Goal: Transaction & Acquisition: Download file/media

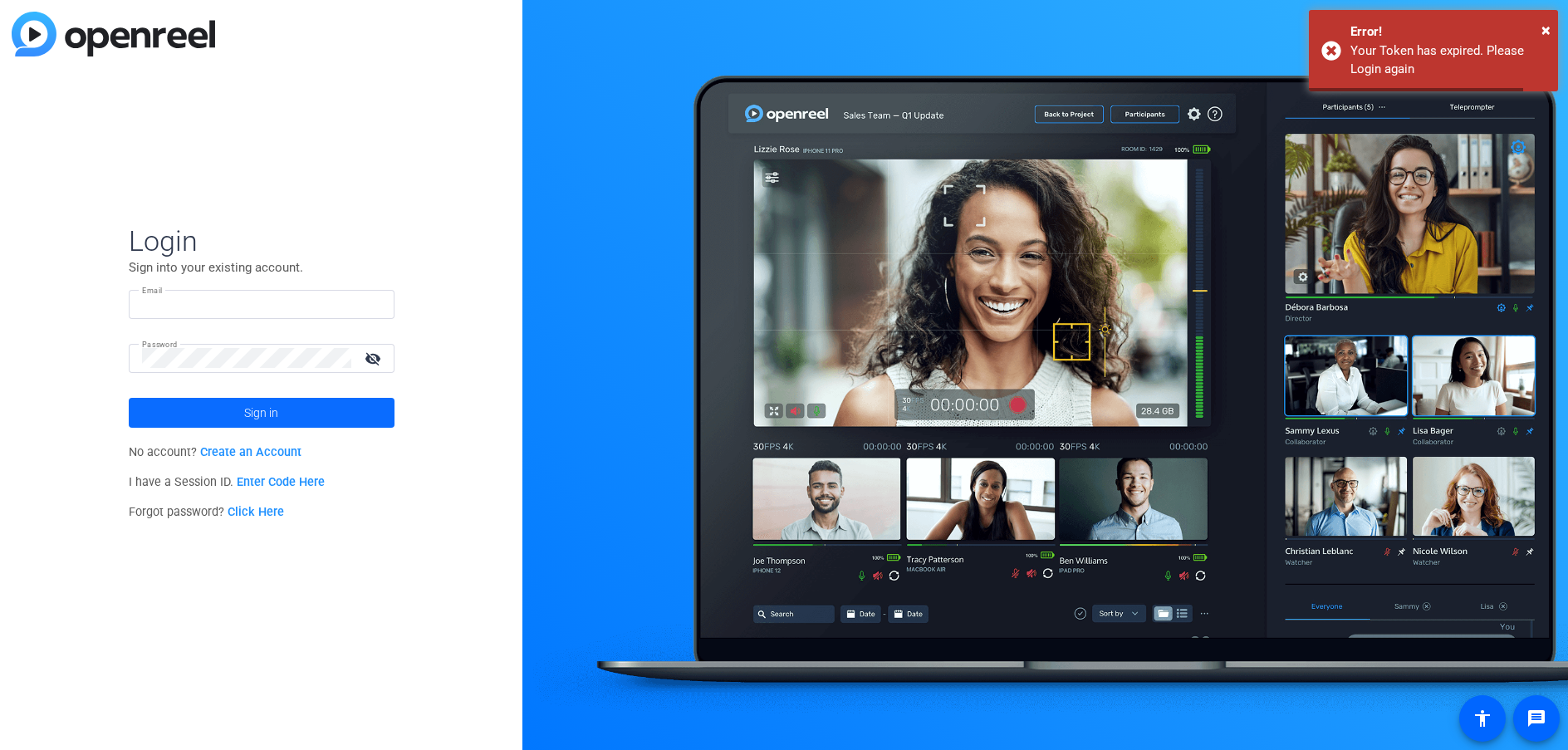
type input "[PERSON_NAME][EMAIL_ADDRESS][PERSON_NAME][DOMAIN_NAME]"
click at [326, 404] on span at bounding box center [261, 412] width 266 height 40
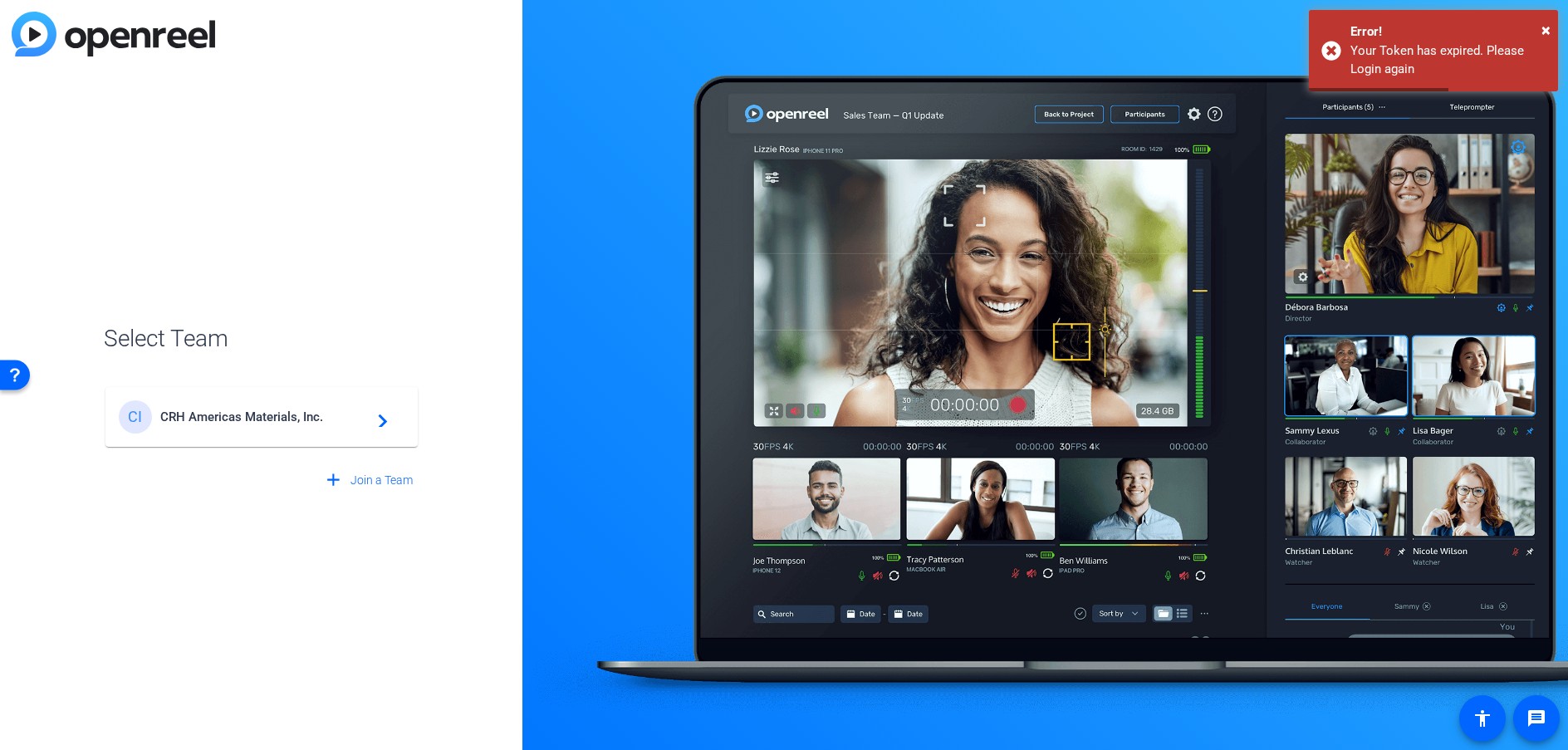
click at [328, 408] on div "CI CRH Americas Materials, Inc. navigate_next" at bounding box center [262, 417] width 286 height 33
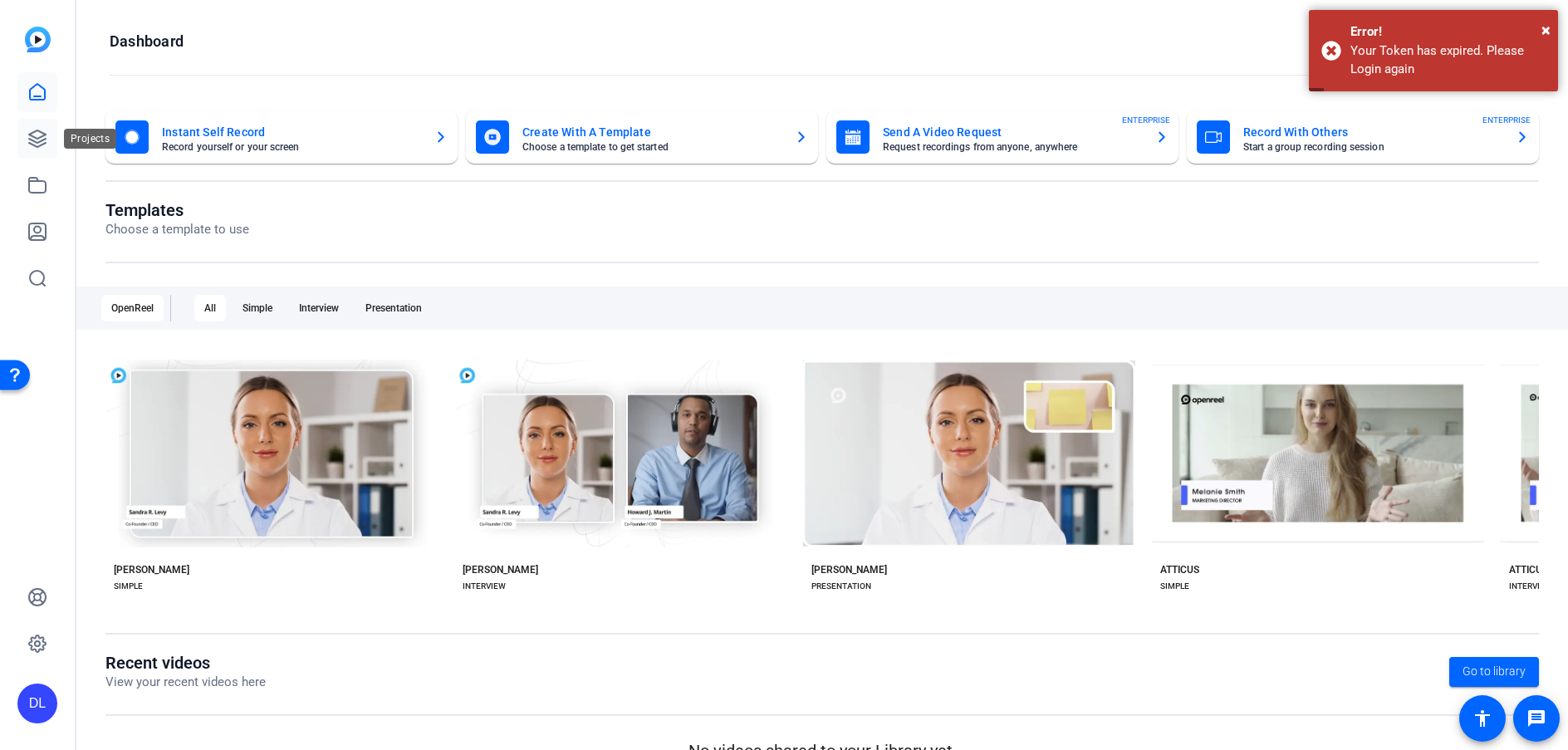
click at [28, 145] on icon at bounding box center [37, 138] width 20 height 20
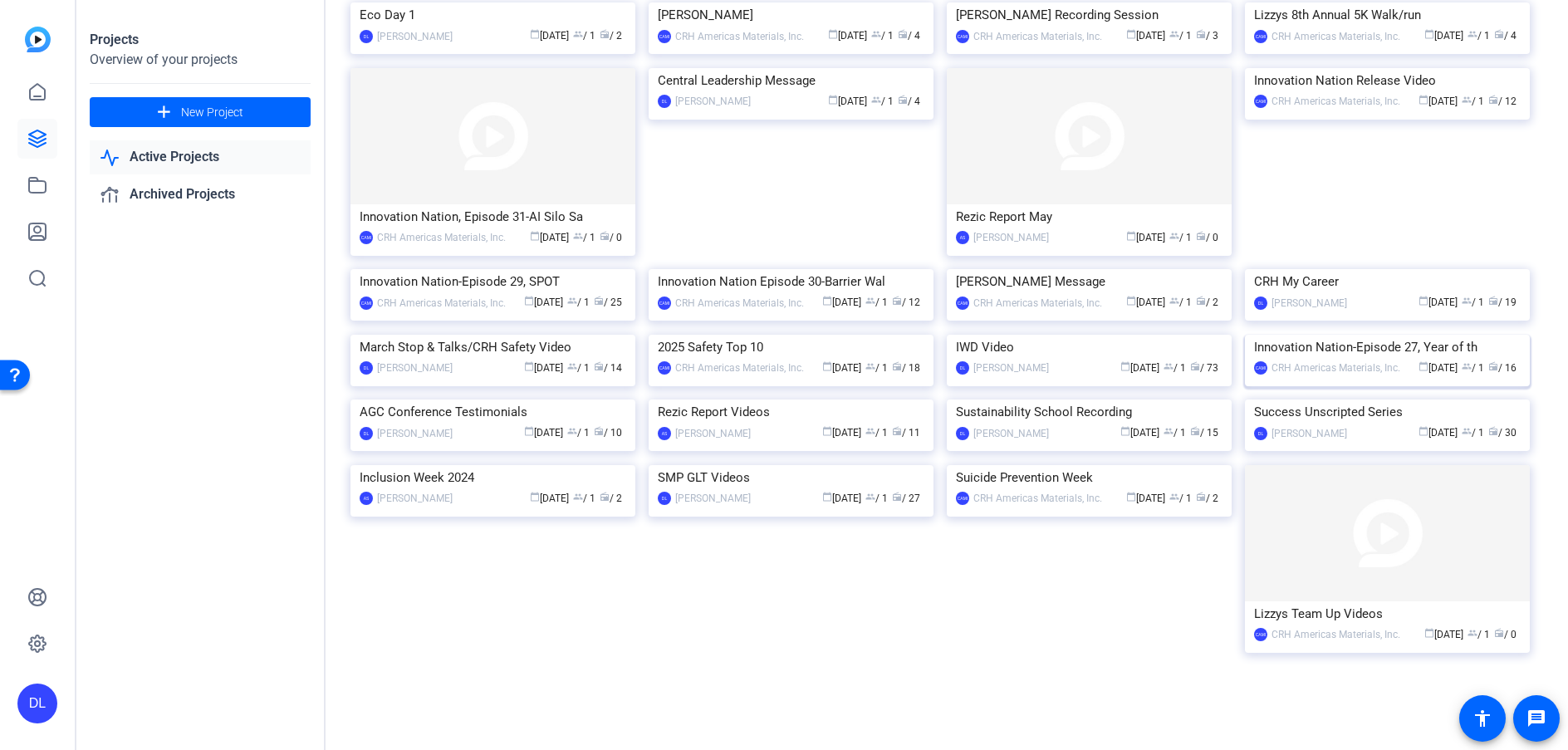
scroll to position [482, 0]
click at [1340, 400] on img at bounding box center [1387, 400] width 285 height 0
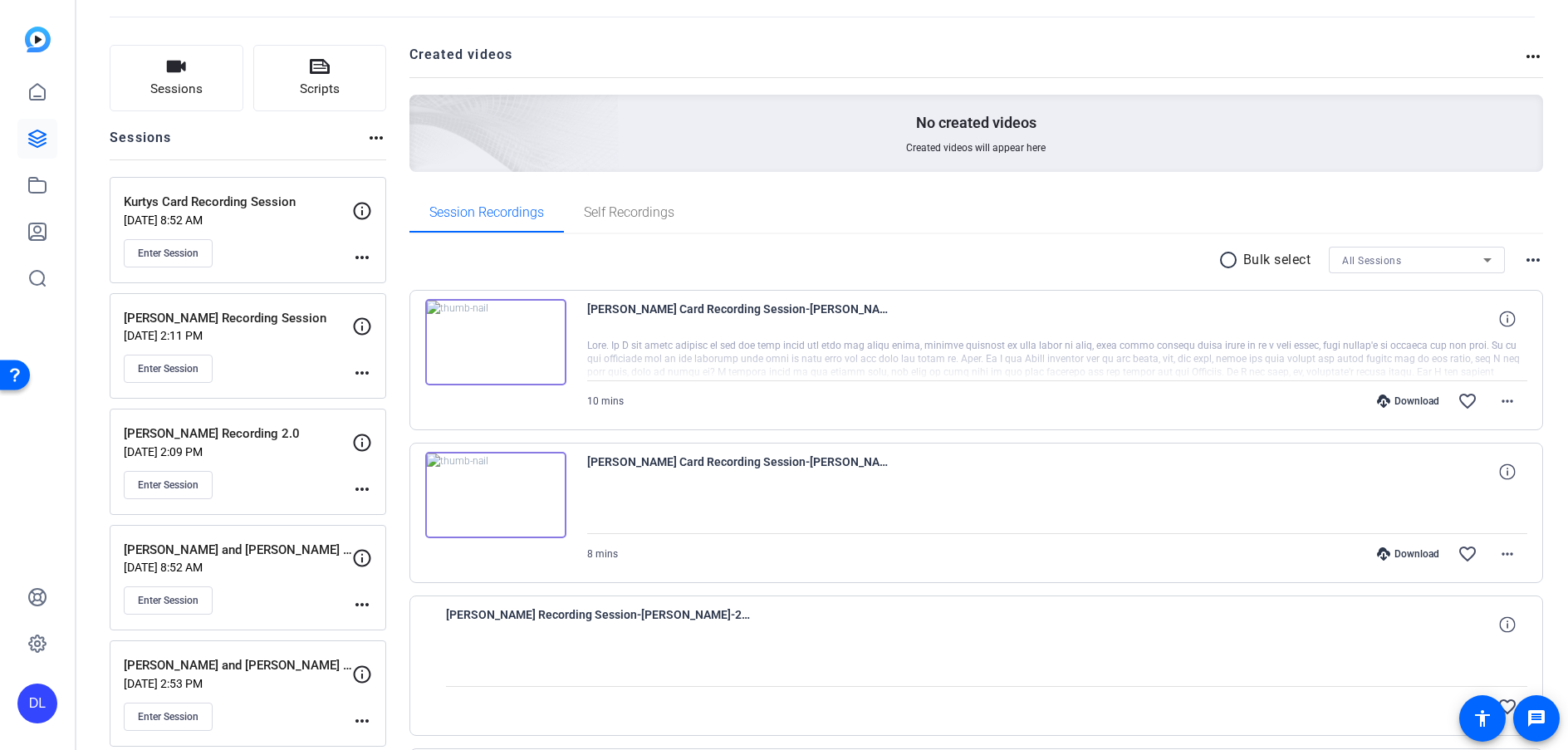
scroll to position [141, 0]
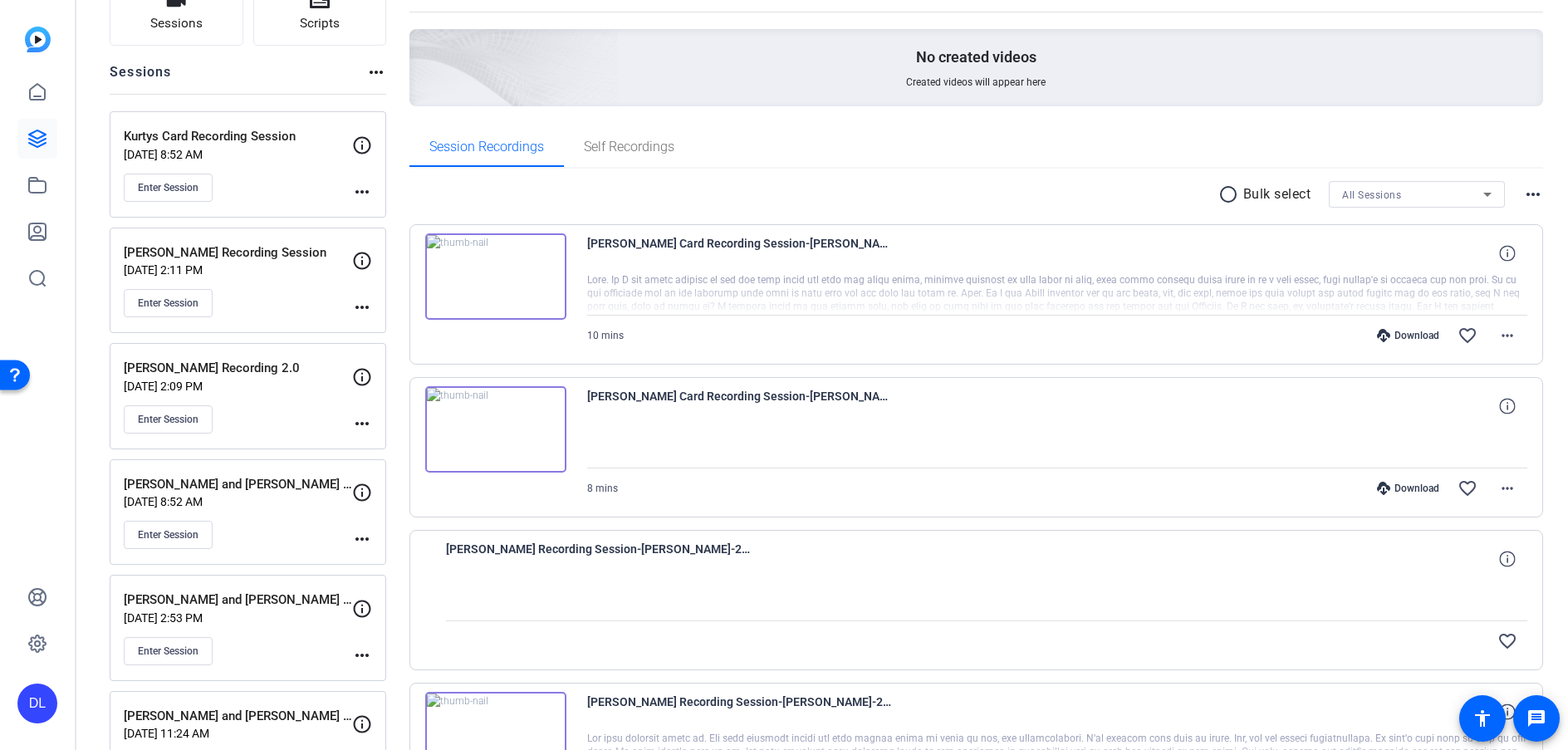
click at [1383, 329] on div "Download" at bounding box center [1407, 336] width 79 height 14
click at [1497, 330] on mat-icon "more_horiz" at bounding box center [1507, 335] width 20 height 20
click at [1470, 406] on span "Download MP4" at bounding box center [1454, 412] width 99 height 20
click at [1500, 491] on mat-icon "more_horiz" at bounding box center [1507, 488] width 20 height 20
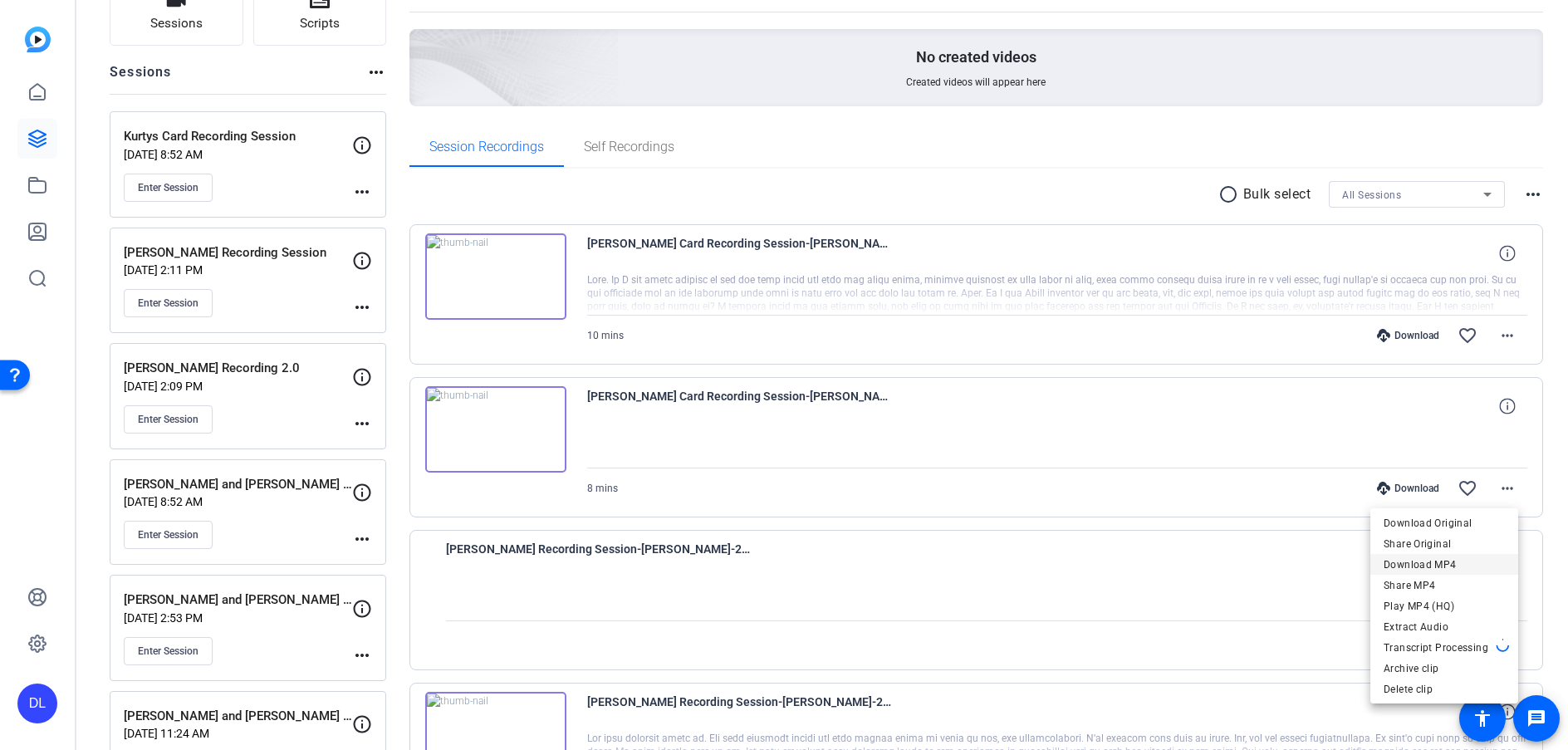
click at [1473, 562] on span "Download MP4" at bounding box center [1444, 565] width 122 height 20
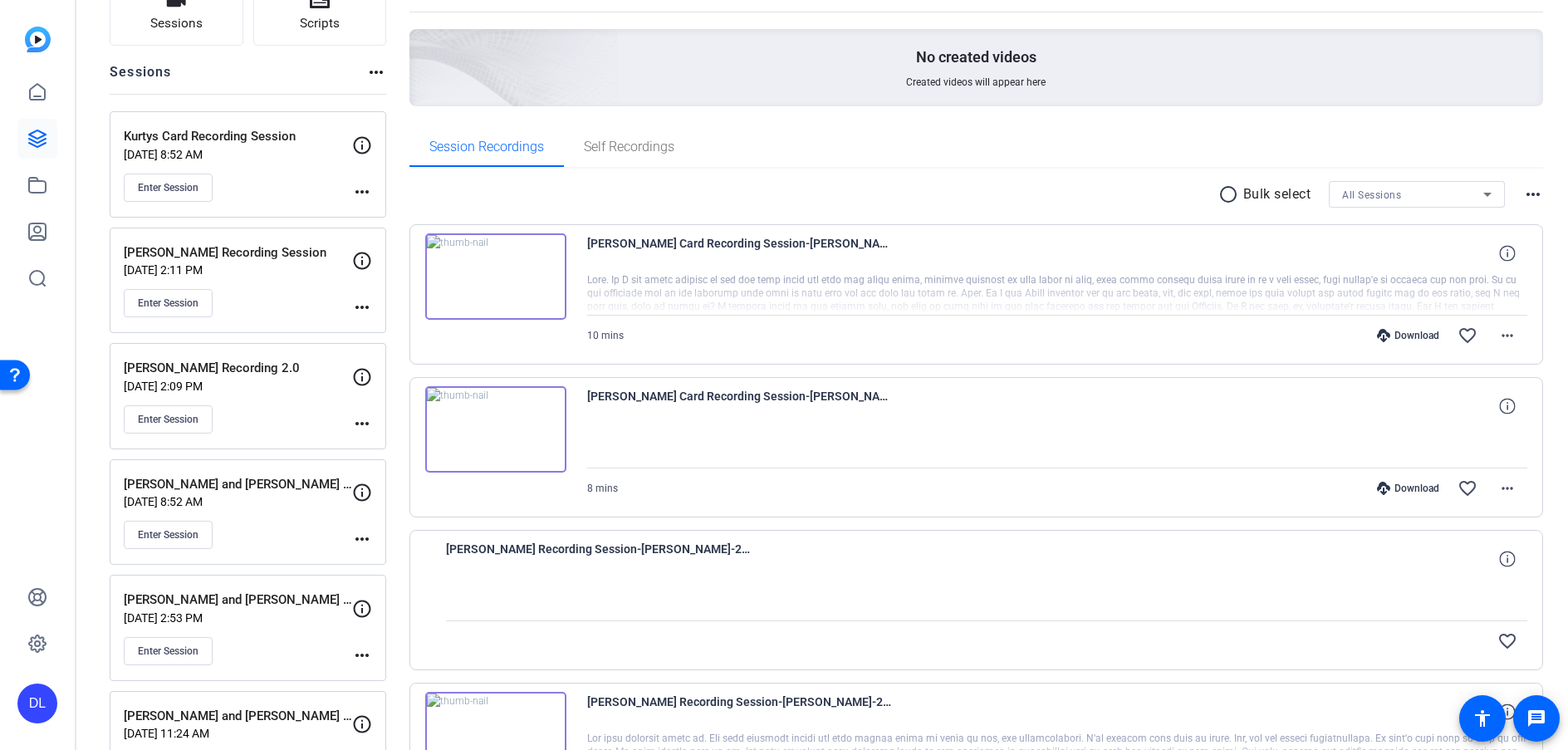
click at [1014, 165] on div "Session Recordings Self Recordings" at bounding box center [976, 147] width 1135 height 40
